Goal: Information Seeking & Learning: Check status

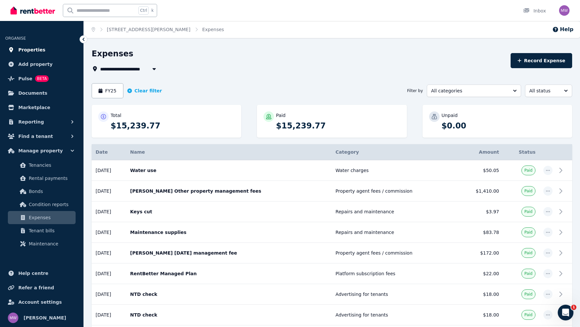
click at [35, 54] on link "Properties" at bounding box center [41, 49] width 73 height 13
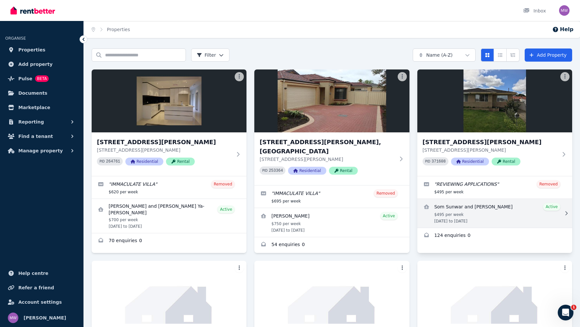
click at [473, 211] on link "View details for Som Sunwar and Tshering Yangzom" at bounding box center [495, 213] width 155 height 29
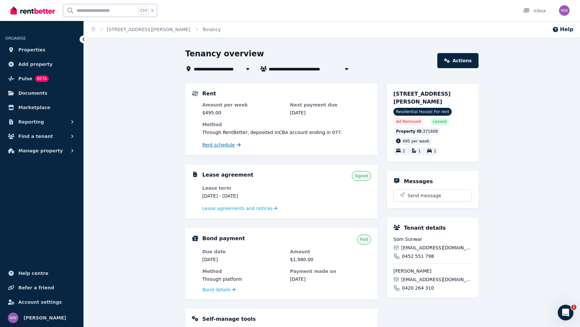
click at [219, 143] on span "Rent schedule" at bounding box center [218, 144] width 32 height 7
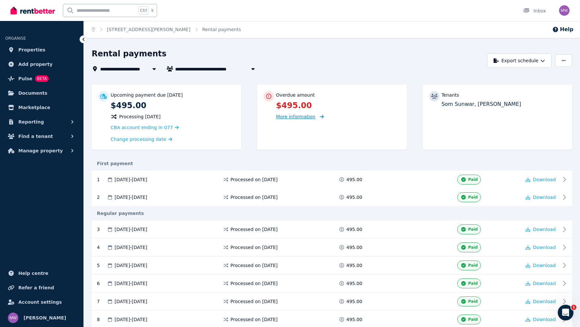
click at [296, 119] on span "More information" at bounding box center [295, 116] width 39 height 5
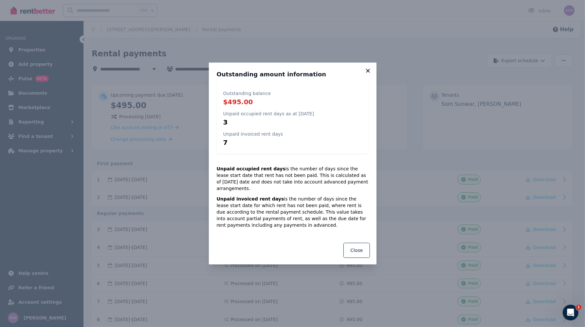
click at [370, 74] on icon at bounding box center [368, 71] width 7 height 6
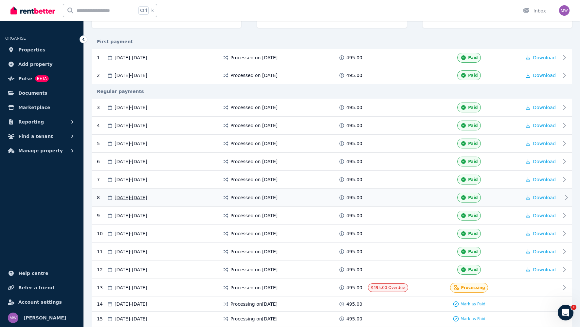
scroll to position [153, 0]
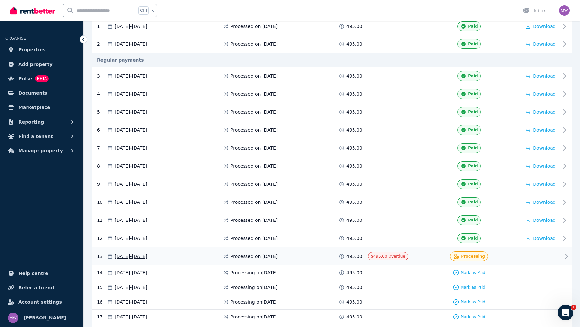
click at [496, 251] on div "Processing" at bounding box center [469, 256] width 104 height 10
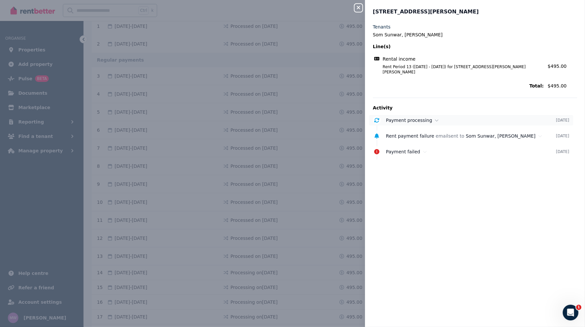
click at [435, 118] on icon at bounding box center [437, 120] width 4 height 5
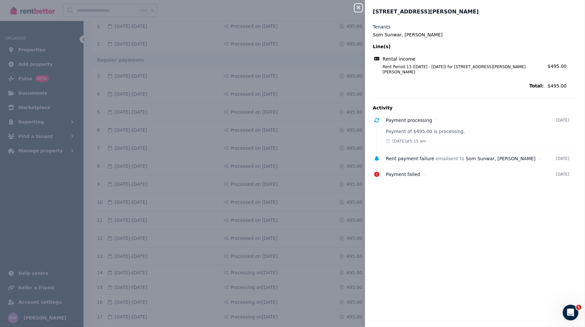
click at [355, 6] on icon "button" at bounding box center [359, 7] width 8 height 5
